Goal: Find specific page/section: Find specific page/section

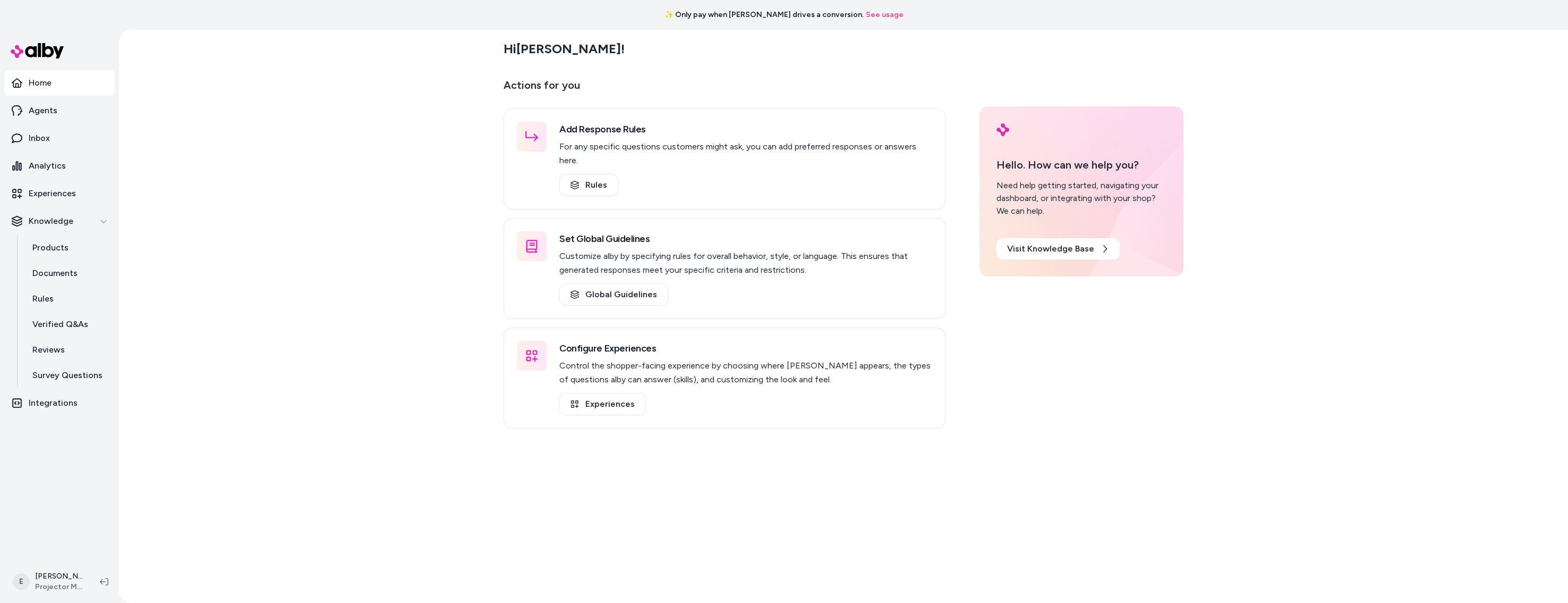
click at [50, 246] on p "Products" at bounding box center [51, 248] width 36 height 13
click at [85, 248] on link "Products" at bounding box center [68, 247] width 93 height 25
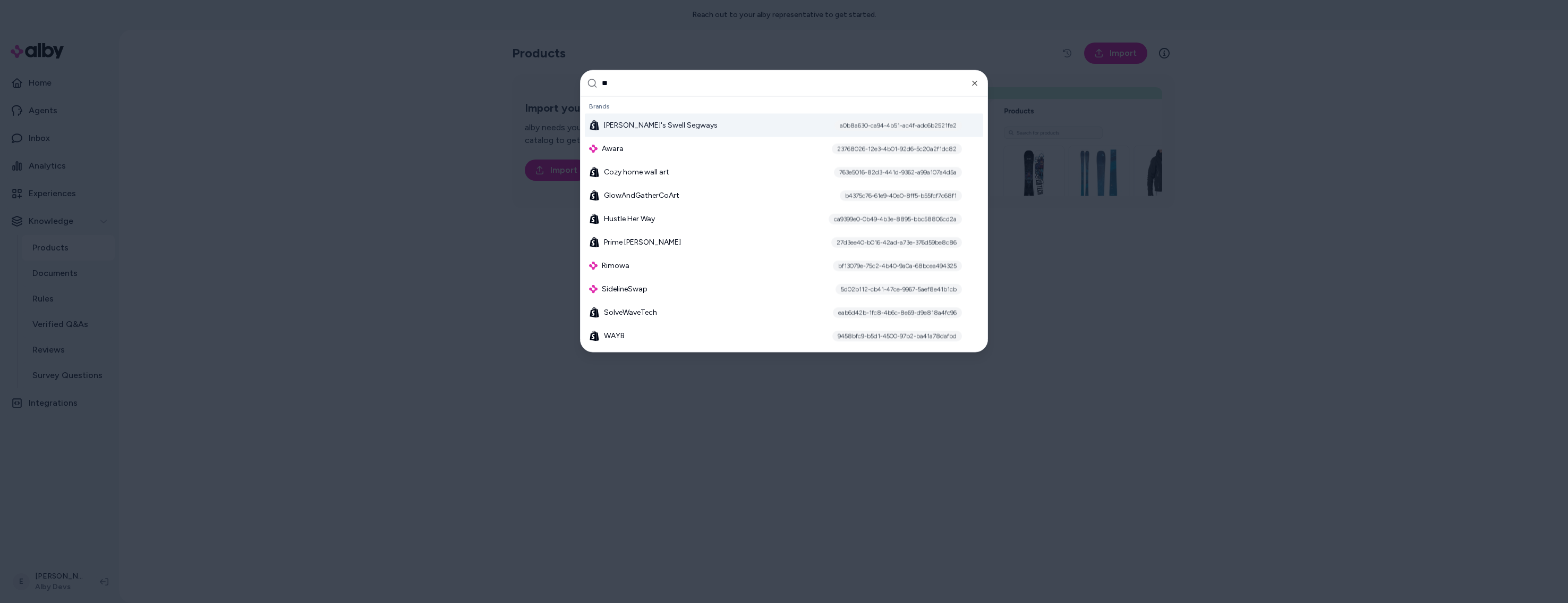
type input "***"
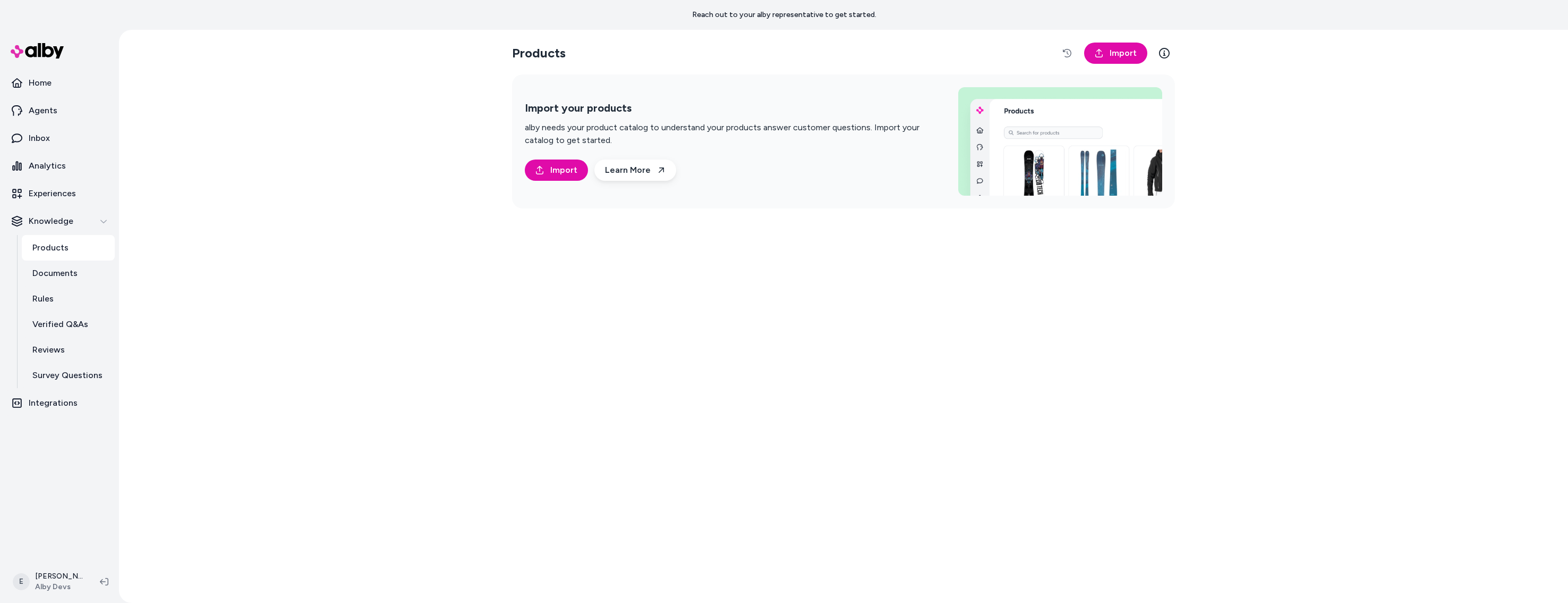
click at [69, 241] on link "Products" at bounding box center [68, 247] width 93 height 25
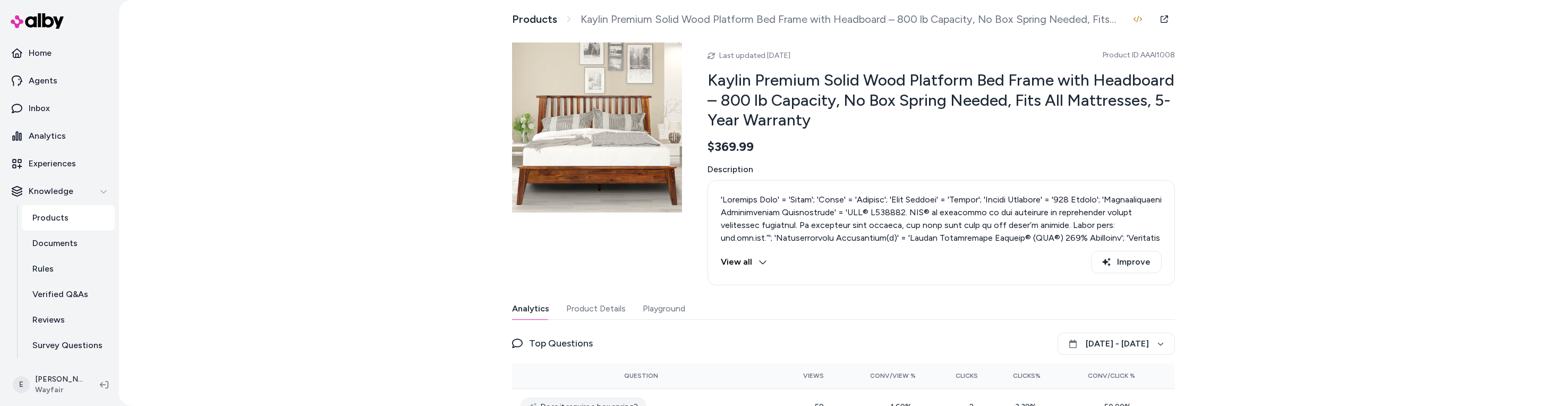
click at [1224, 71] on div "Products Kaylin Premium Solid Wood Platform Bed Frame with Headboard – 800 lb C…" at bounding box center [844, 203] width 1450 height 406
click at [277, 220] on div "Products Kaylin Premium Solid Wood Platform Bed Frame with Headboard – 800 lb C…" at bounding box center [844, 203] width 1450 height 406
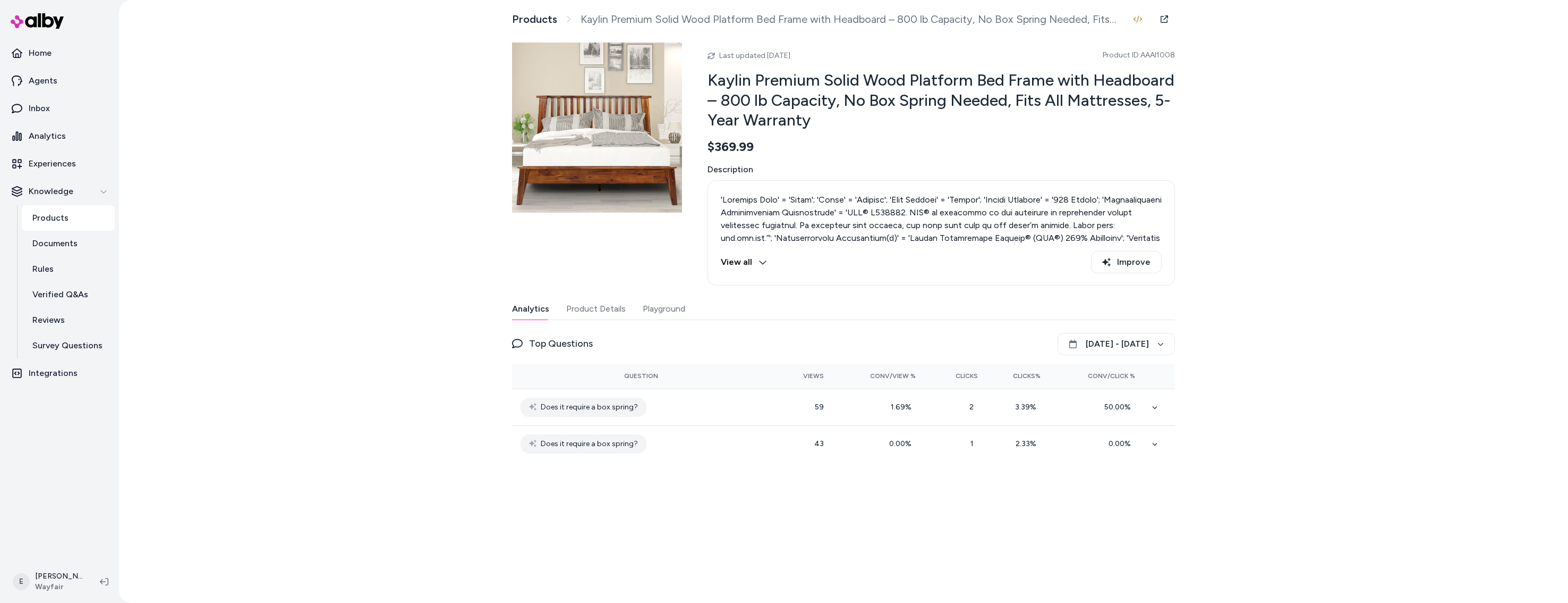
click at [305, 178] on div "Products Kaylin Premium Solid Wood Platform Bed Frame with Headboard – 800 lb C…" at bounding box center [844, 301] width 1450 height 603
click at [523, 18] on link "Products" at bounding box center [534, 19] width 45 height 13
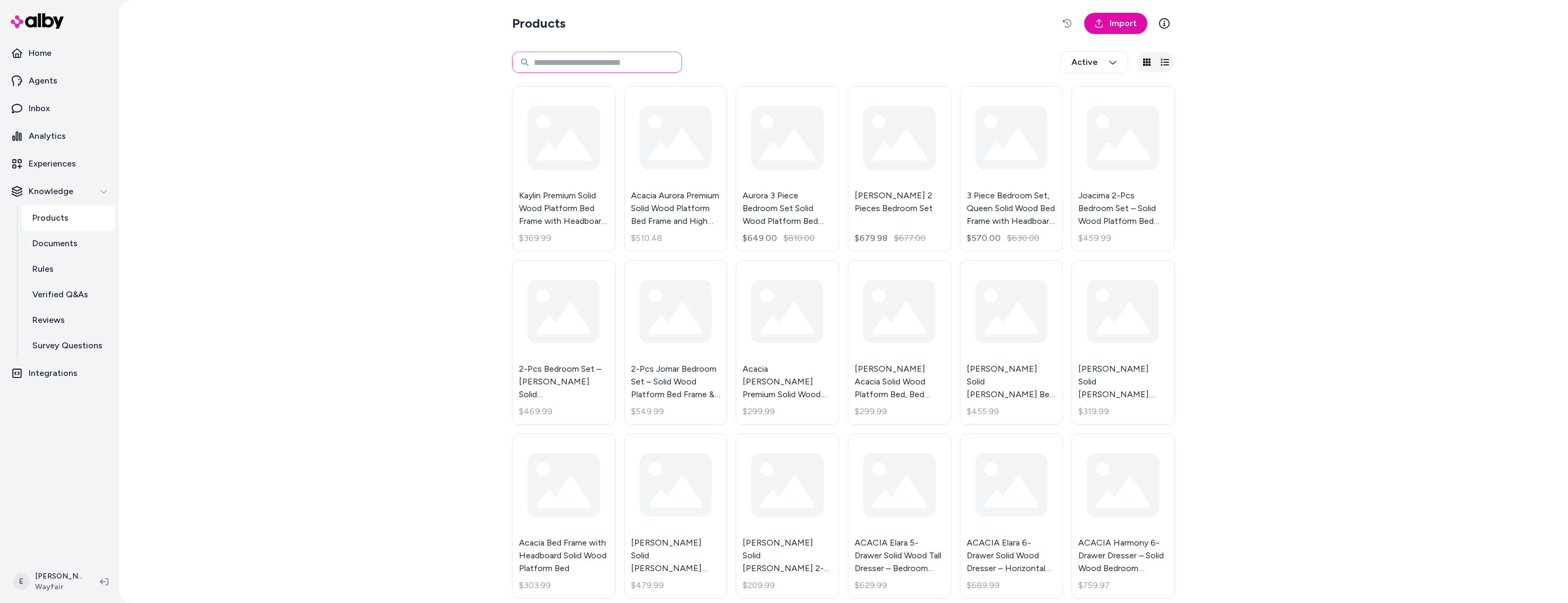
click at [601, 61] on input at bounding box center [596, 61] width 170 height 21
paste input "********"
type input "********"
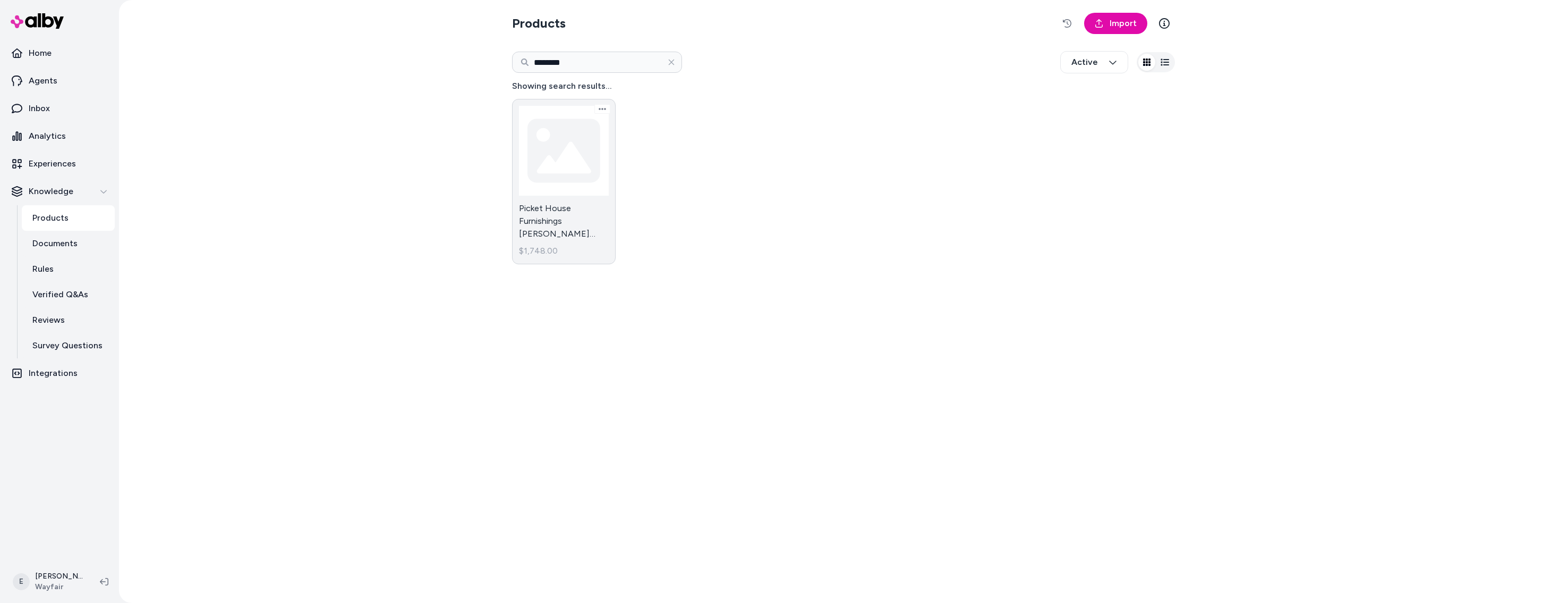
click at [565, 163] on link "Picket House Furnishings [PERSON_NAME] Panel 3PC Bedroom Set In Light Grey $1,7…" at bounding box center [564, 181] width 104 height 165
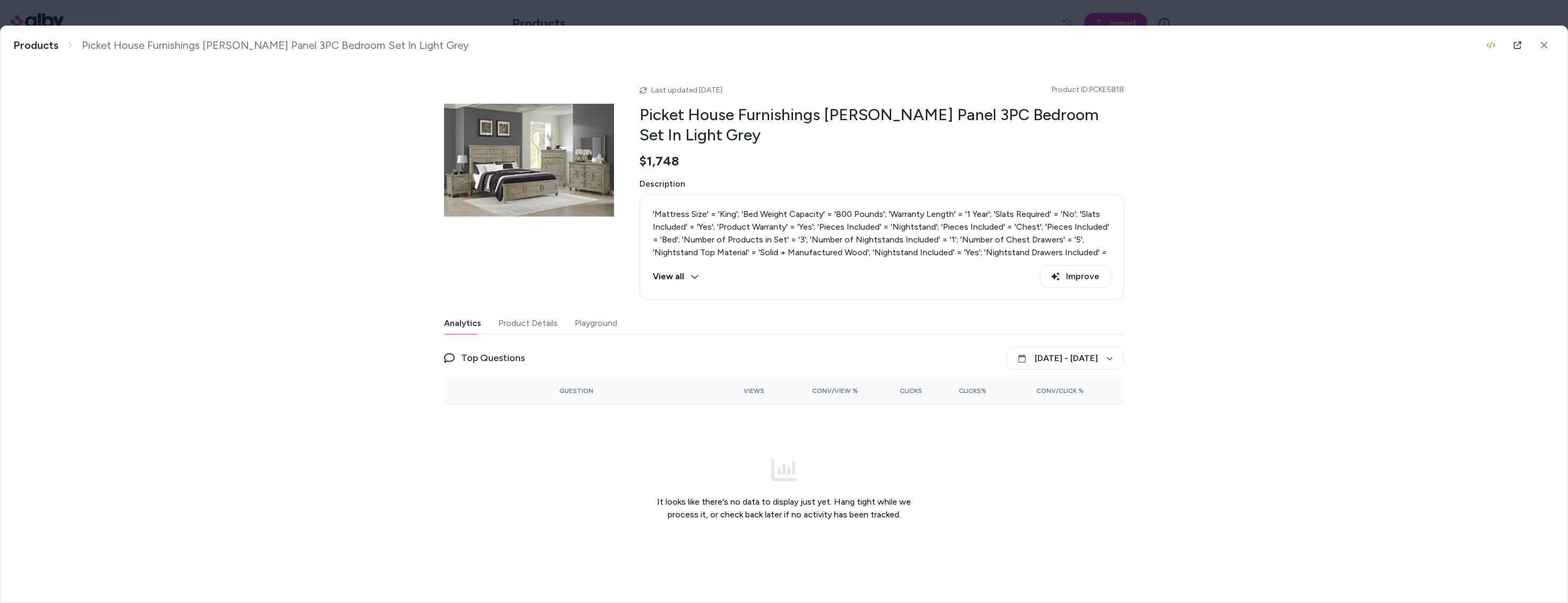
click at [522, 322] on button "Product Details" at bounding box center [528, 323] width 59 height 21
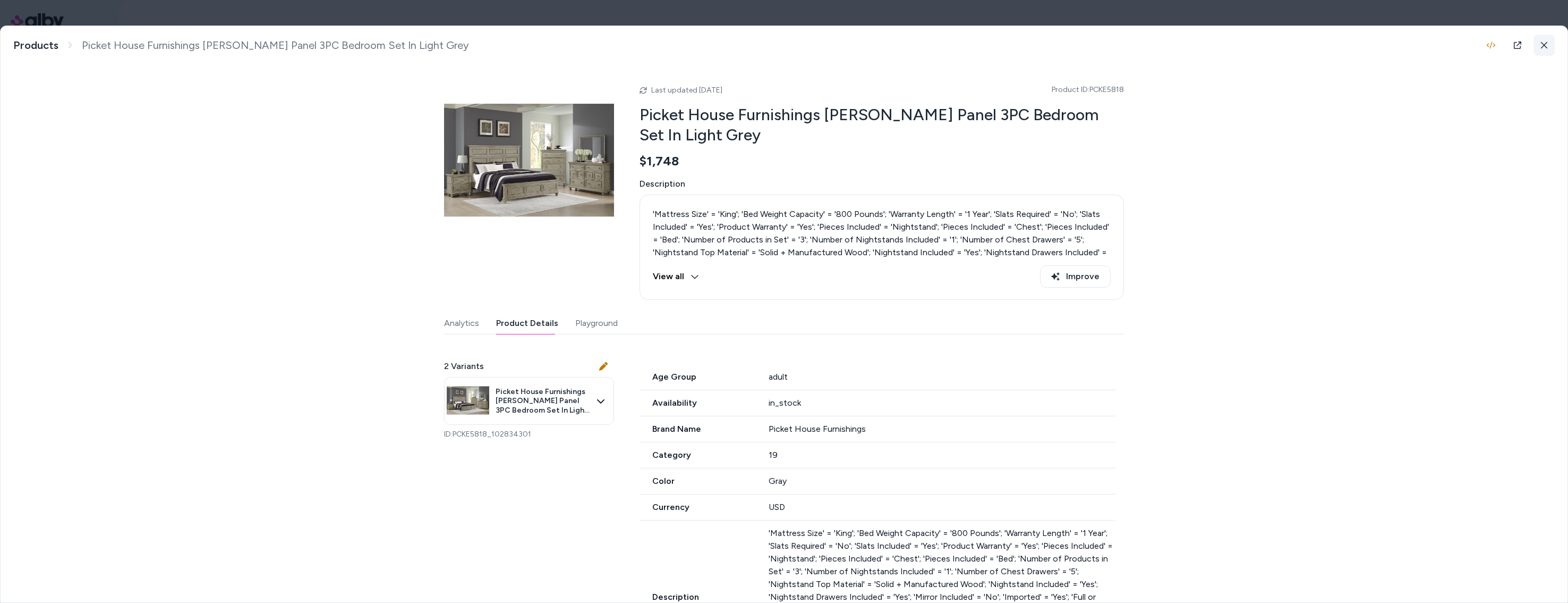
click at [1550, 45] on button at bounding box center [1544, 45] width 21 height 21
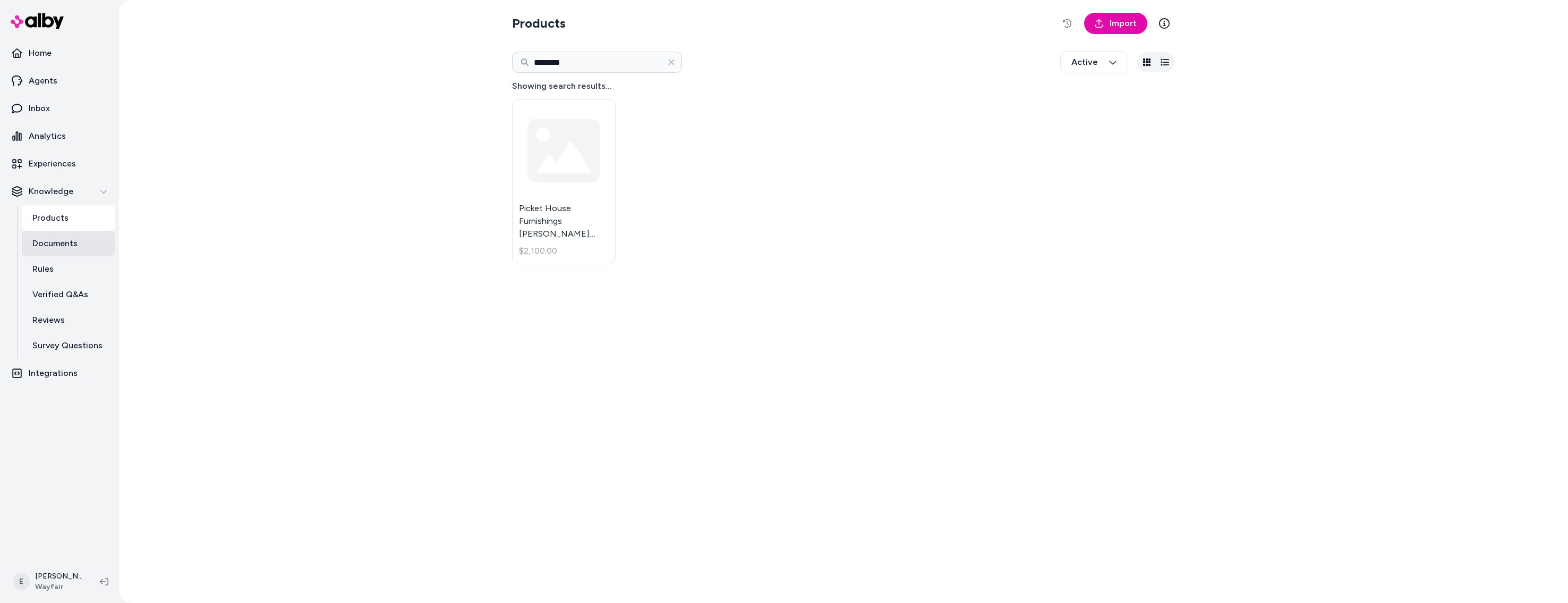
click at [66, 248] on p "Documents" at bounding box center [55, 243] width 45 height 13
type input "********"
click at [671, 64] on icon "button" at bounding box center [671, 62] width 9 height 9
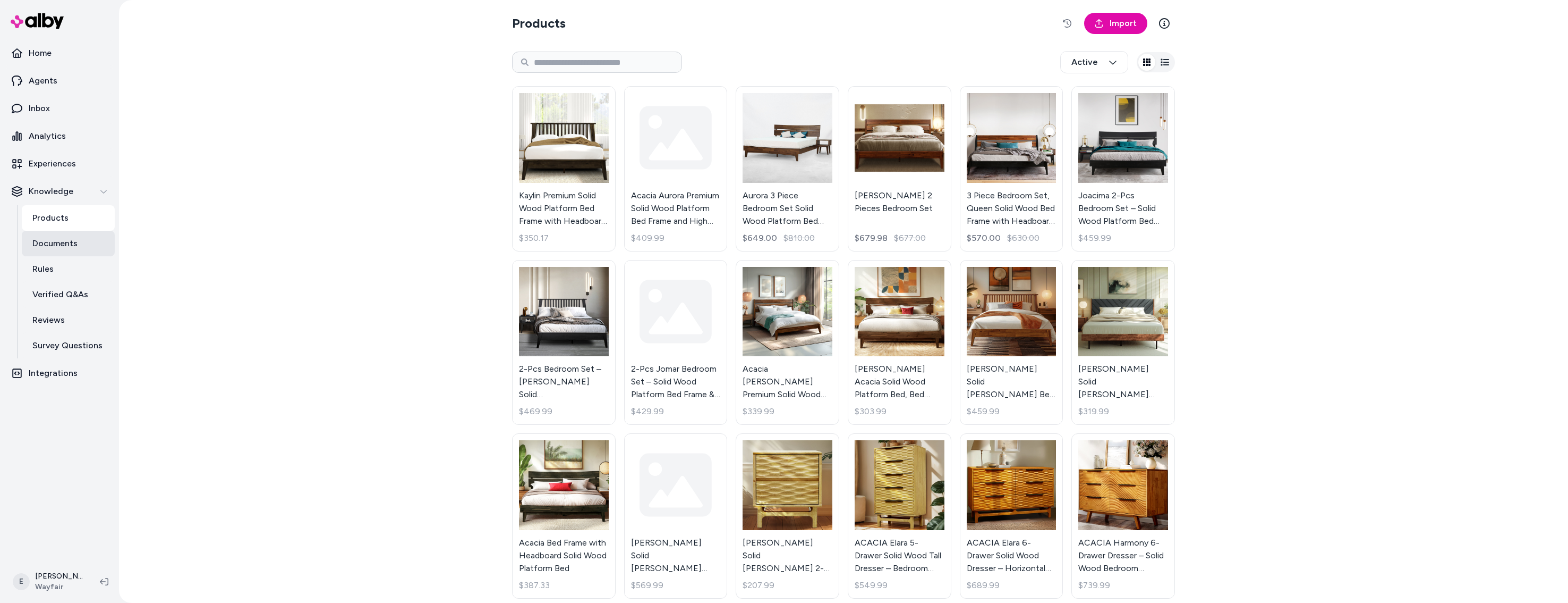
click at [61, 243] on p "Documents" at bounding box center [55, 243] width 45 height 13
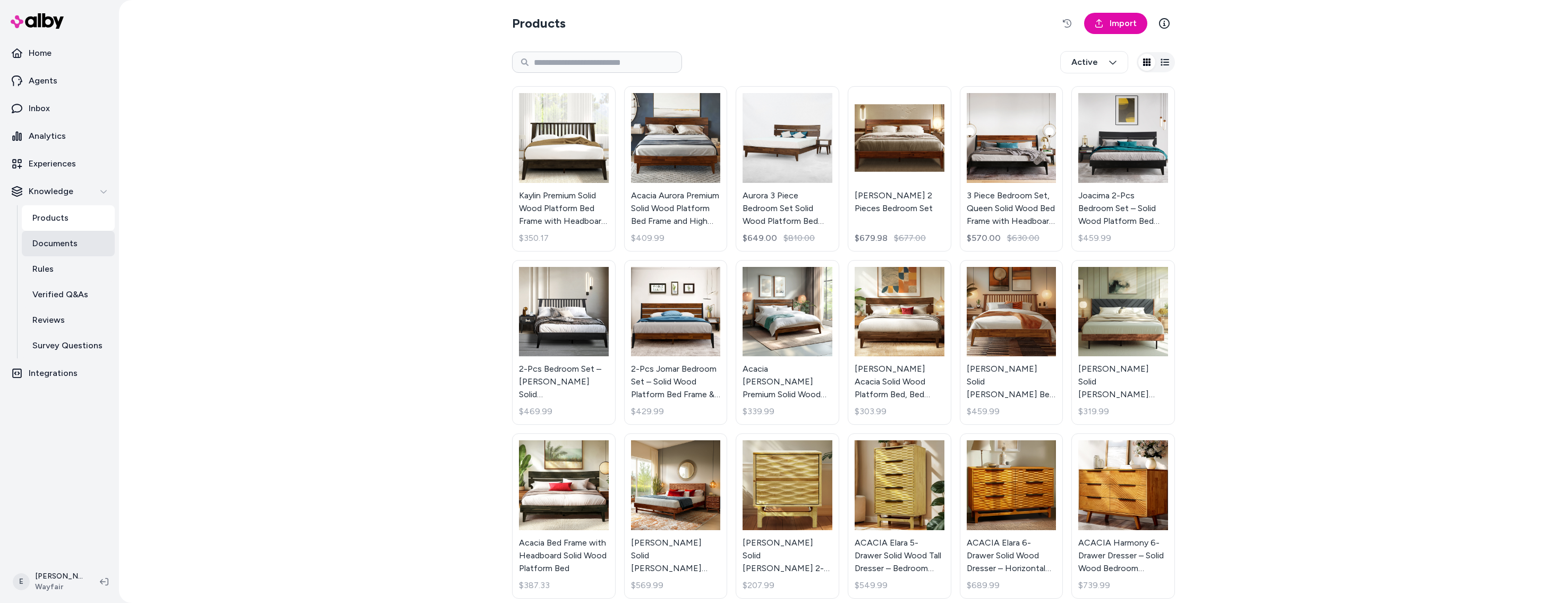
click at [89, 238] on link "Documents" at bounding box center [68, 243] width 93 height 25
click at [52, 45] on link "Home" at bounding box center [59, 53] width 110 height 25
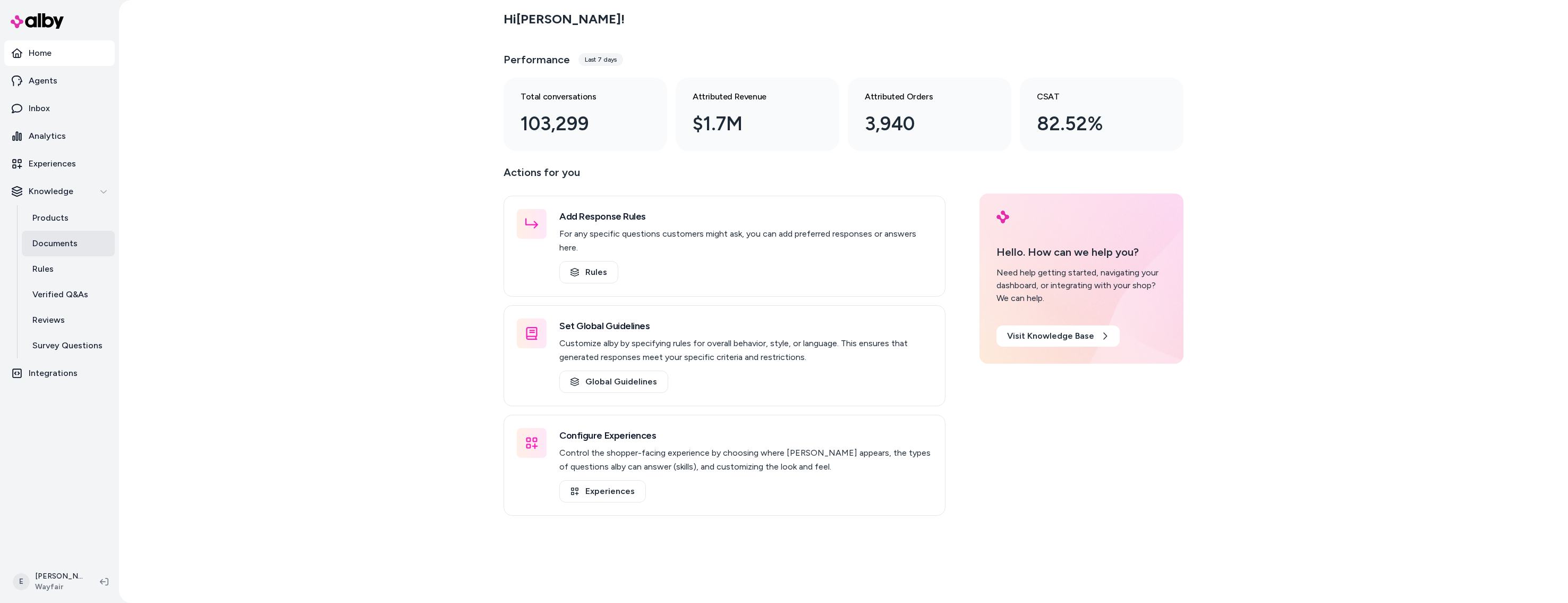
click at [67, 238] on p "Documents" at bounding box center [55, 243] width 45 height 13
